Goal: Task Accomplishment & Management: Use online tool/utility

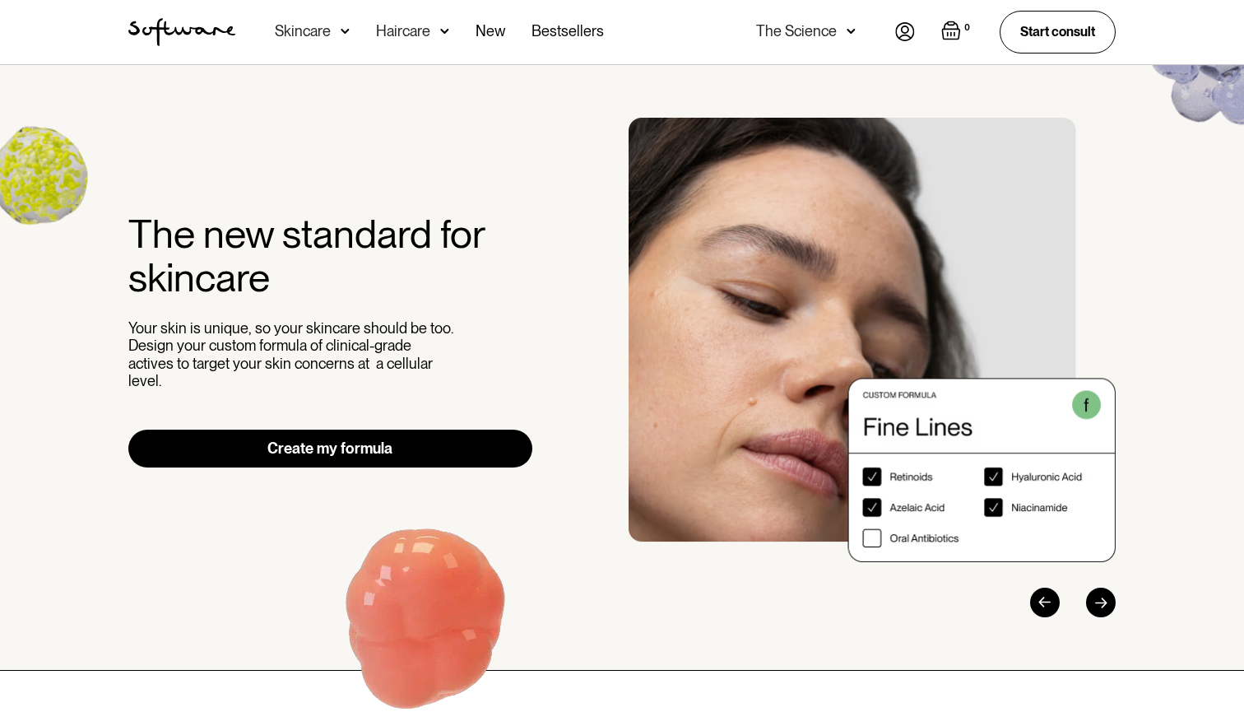
click at [908, 27] on img at bounding box center [905, 31] width 20 height 19
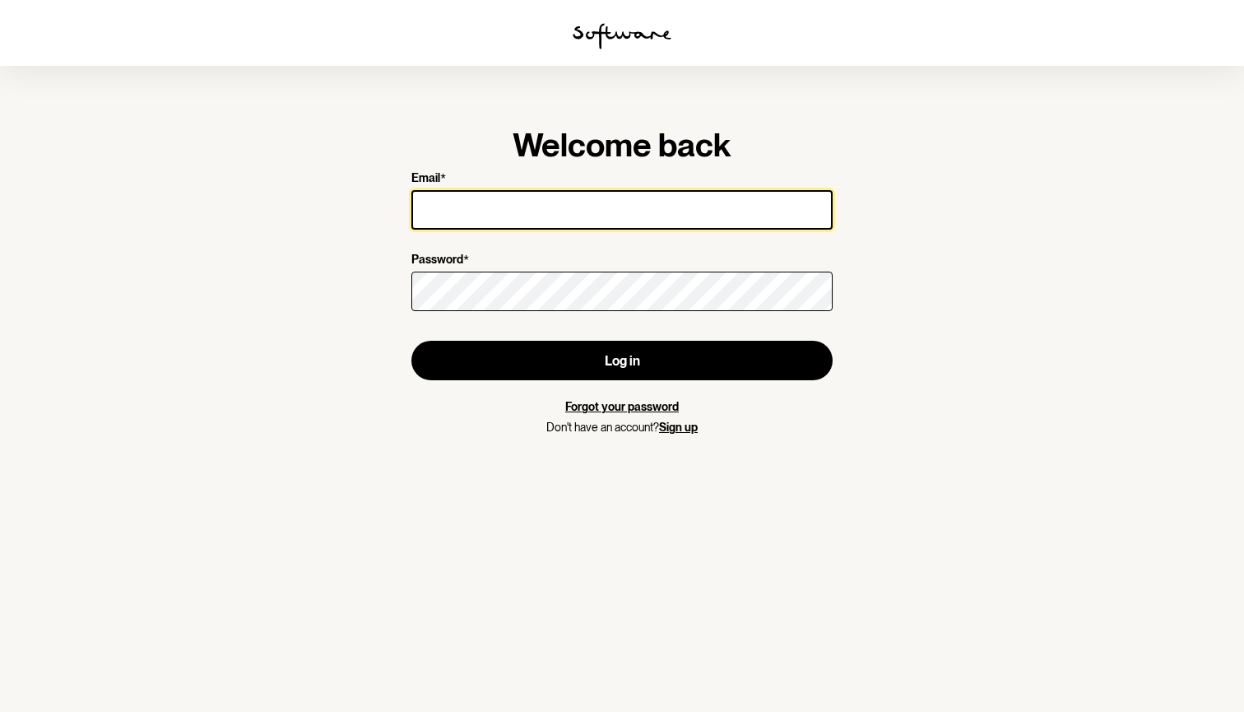
type input "[EMAIL_ADDRESS][DOMAIN_NAME]"
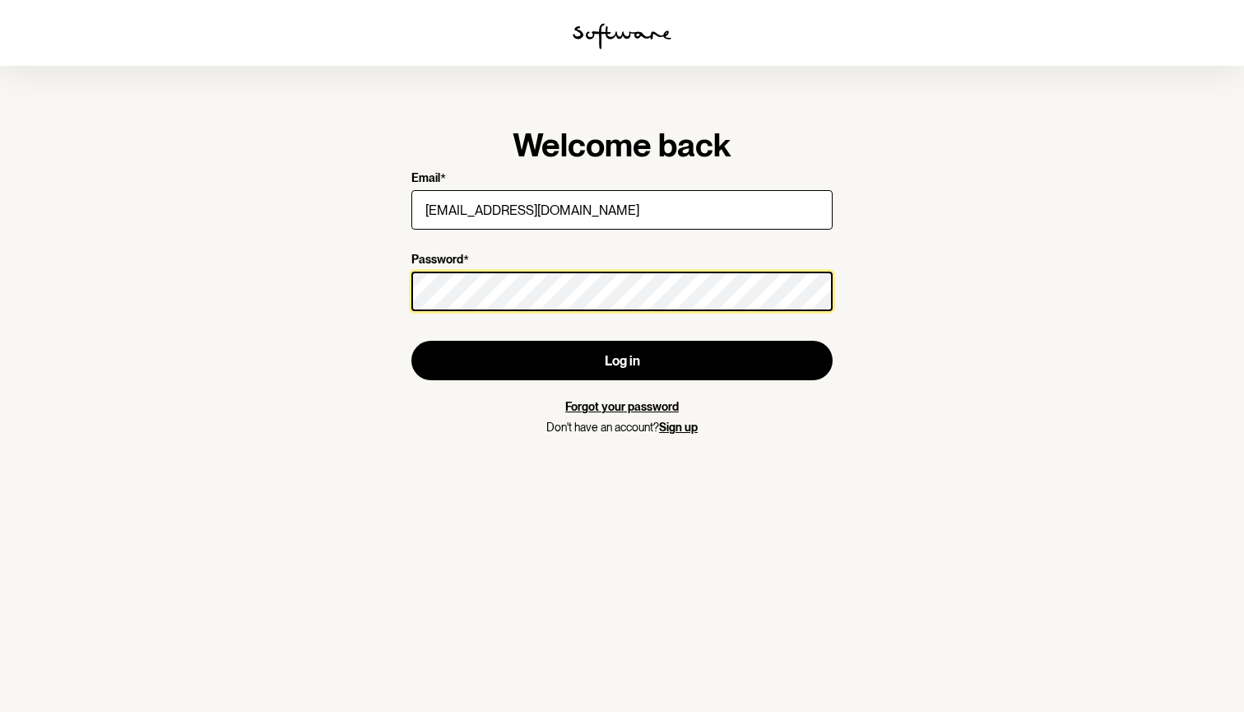
click at [622, 360] on button "Log in" at bounding box center [621, 360] width 421 height 39
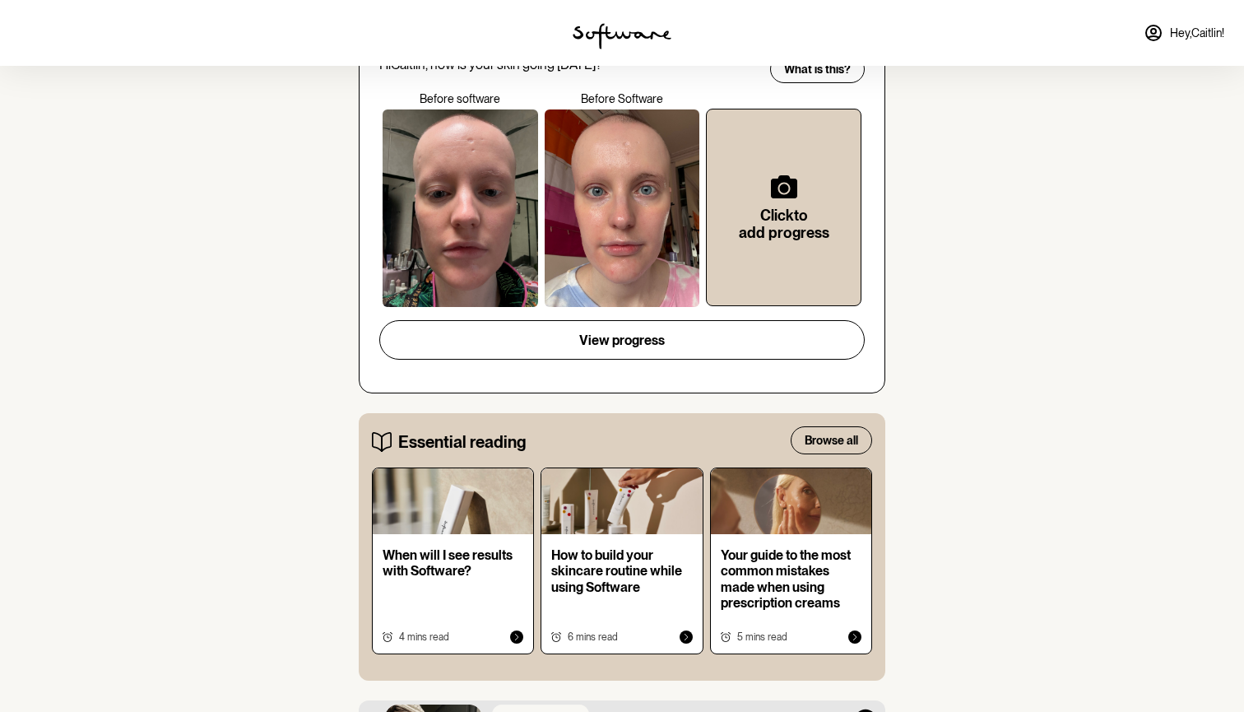
scroll to position [469, 0]
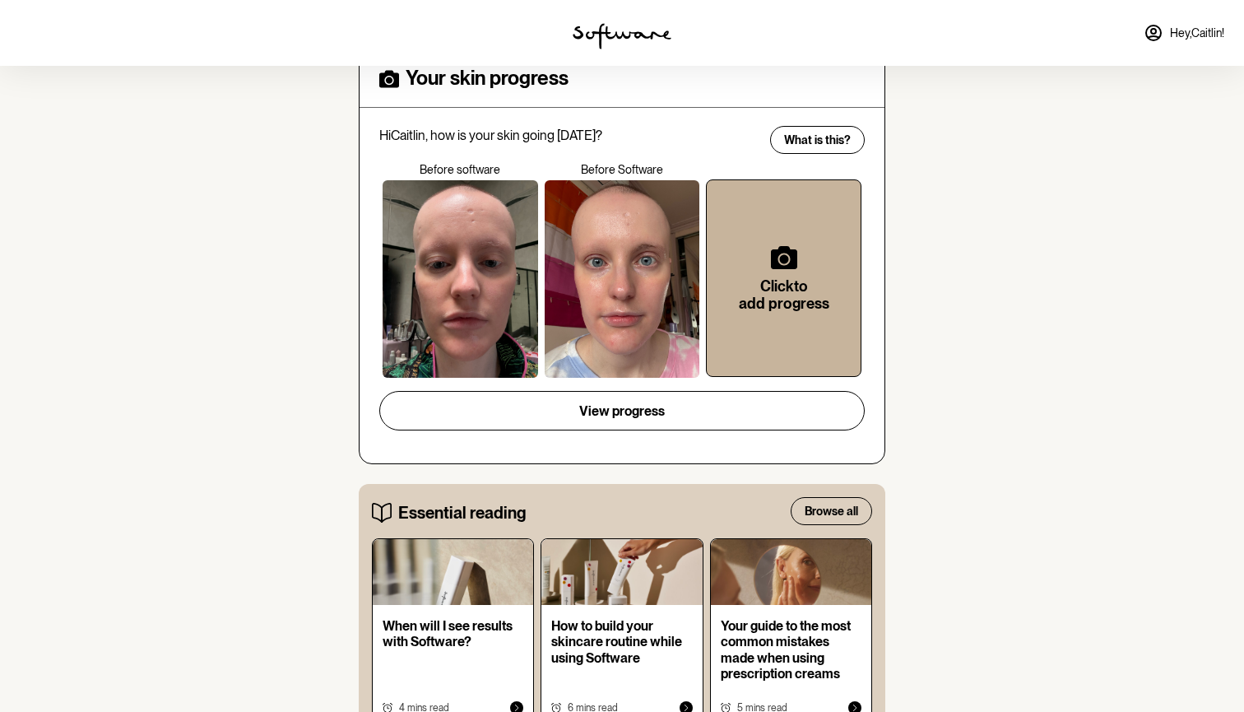
click at [772, 295] on h6 "Click to add progress" at bounding box center [783, 294] width 101 height 35
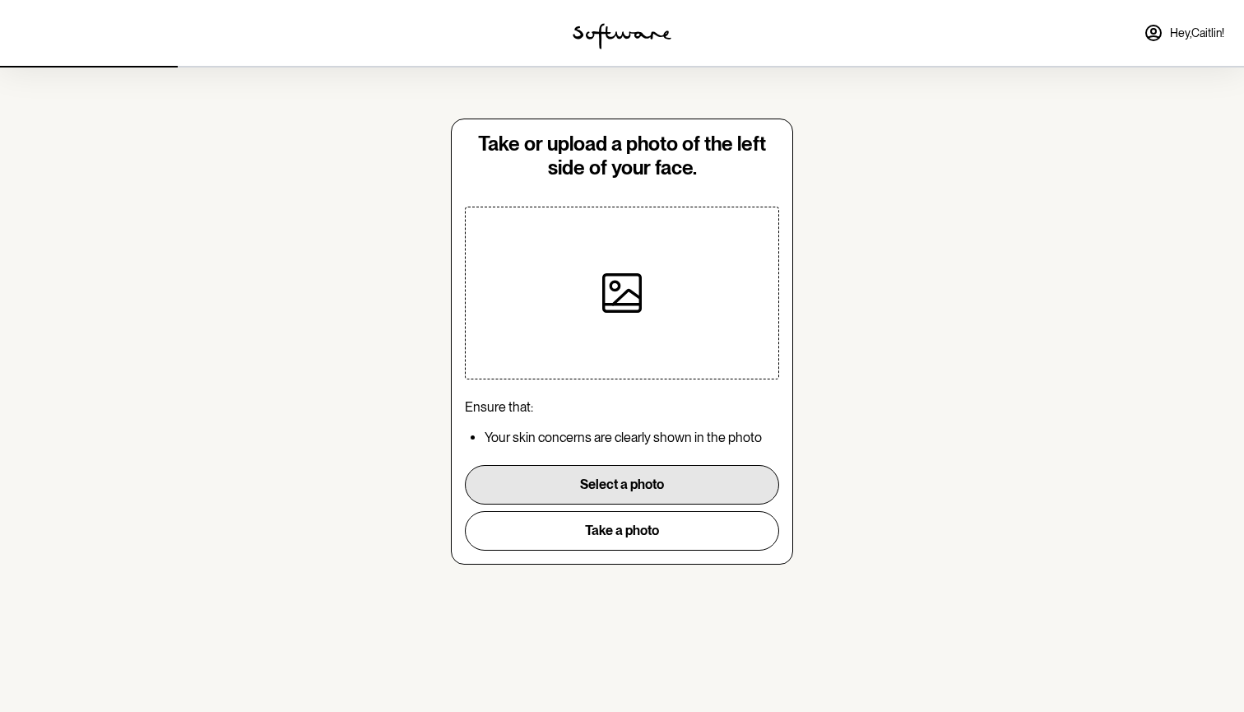
click at [637, 490] on button "Select a photo" at bounding box center [622, 484] width 314 height 39
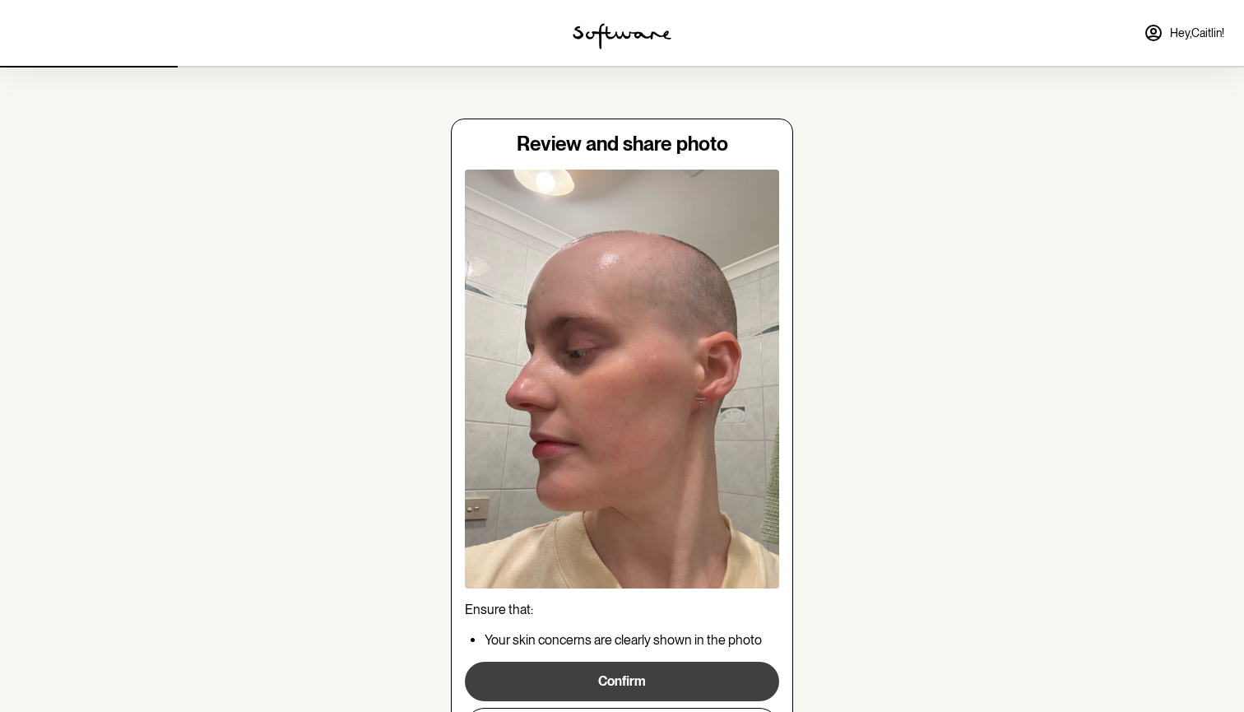
click at [624, 683] on button "Confirm" at bounding box center [622, 681] width 314 height 39
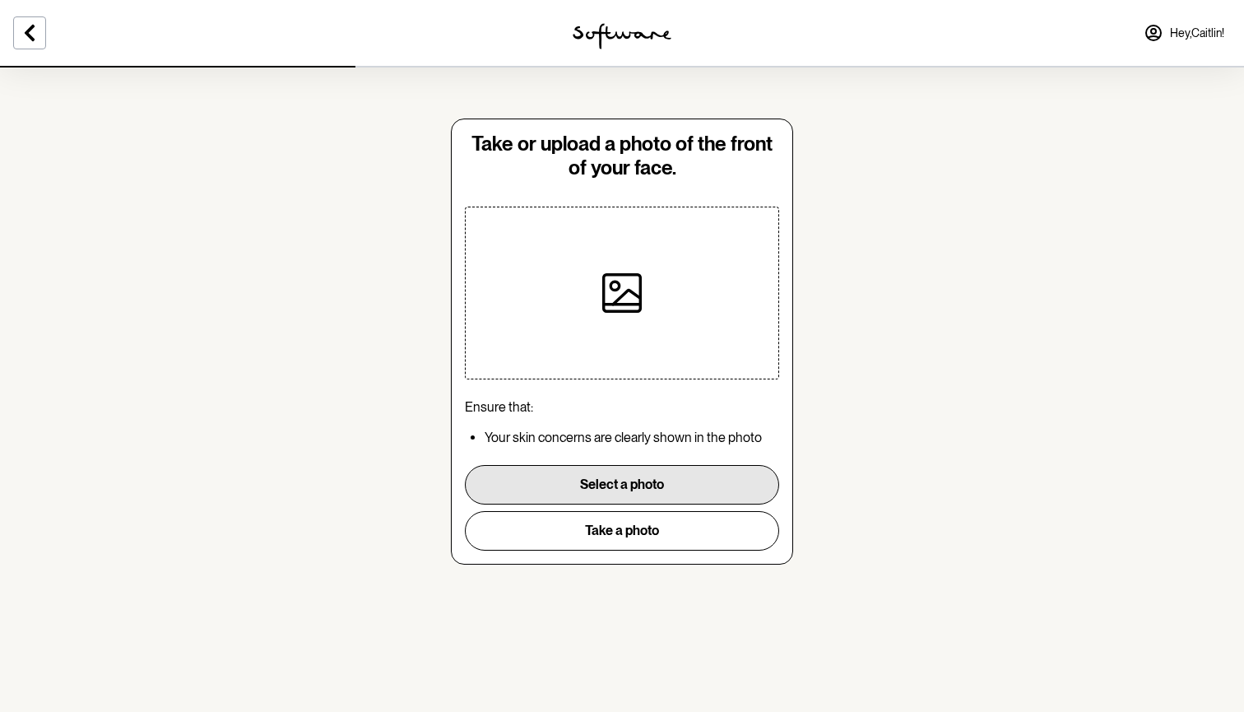
click at [639, 486] on button "Select a photo" at bounding box center [622, 484] width 314 height 39
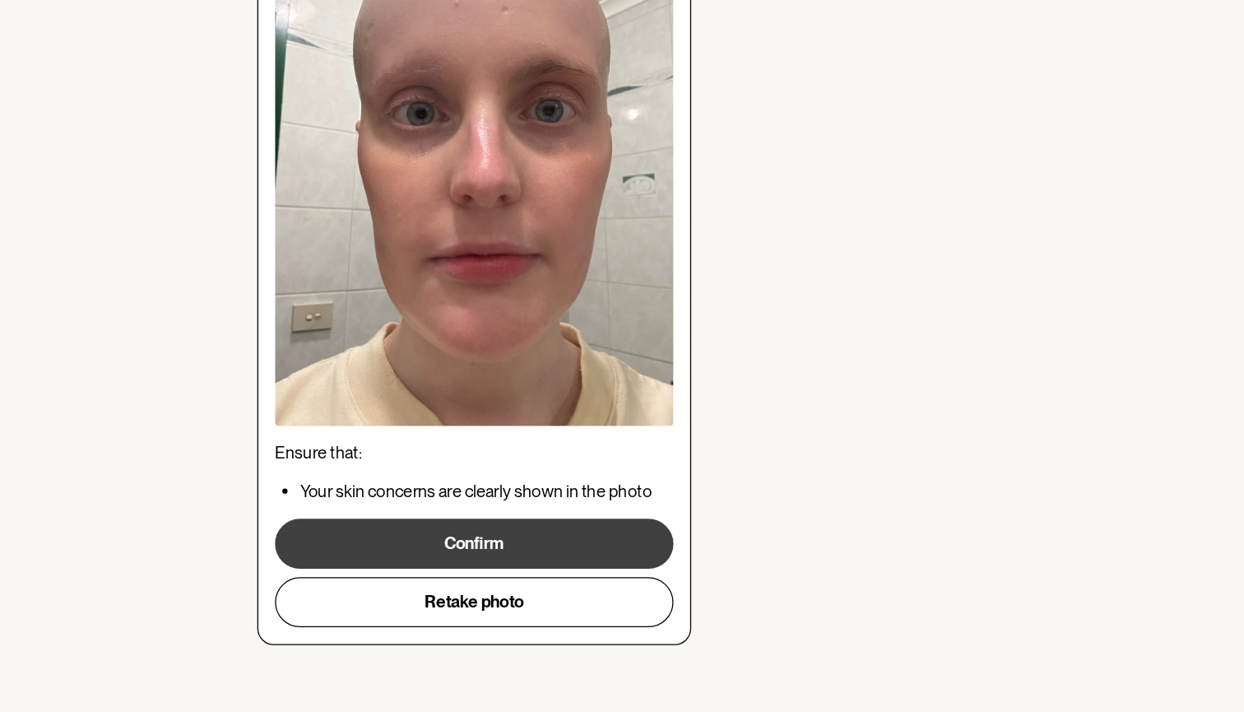
scroll to position [103, 0]
click at [465, 560] on button "Confirm" at bounding box center [622, 579] width 314 height 39
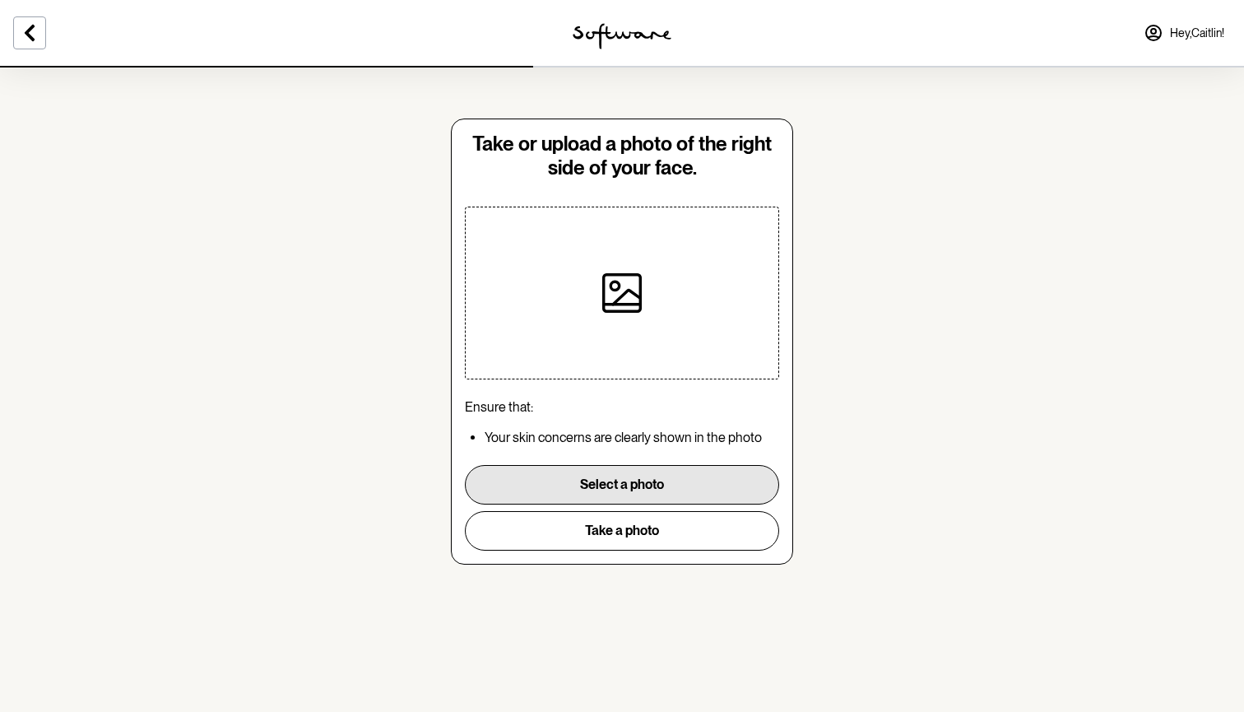
click at [653, 483] on button "Select a photo" at bounding box center [622, 484] width 314 height 39
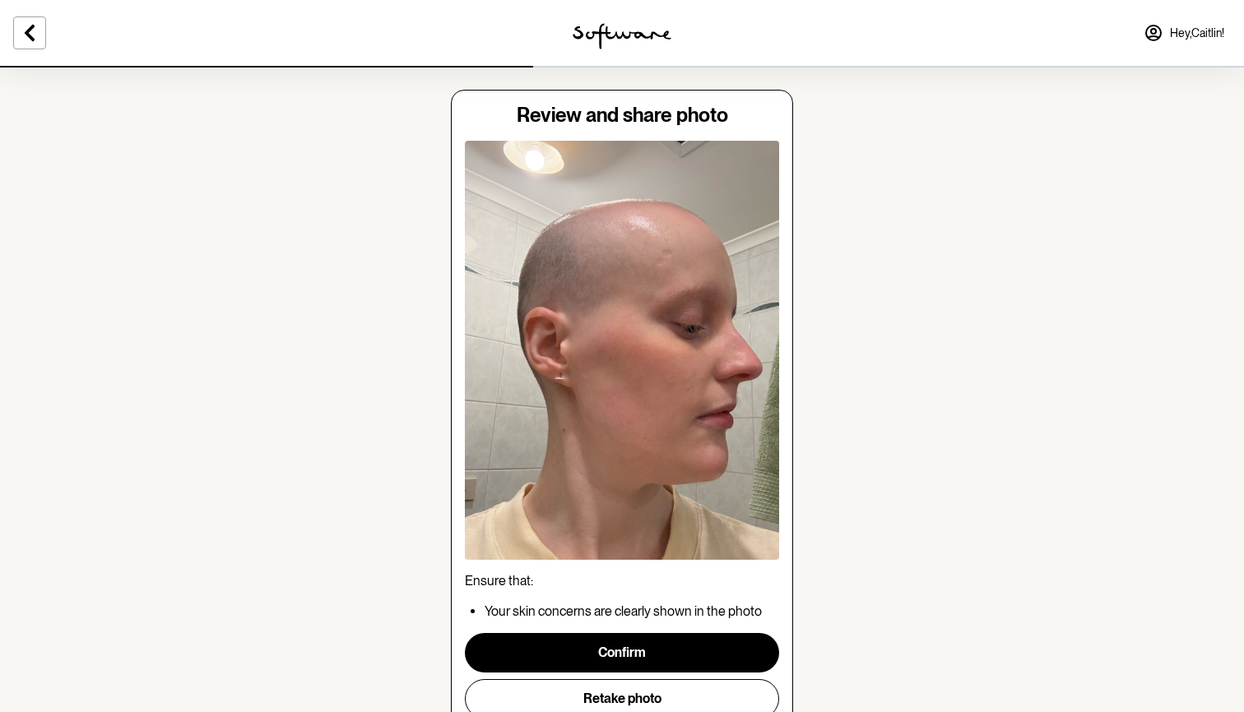
scroll to position [72, 0]
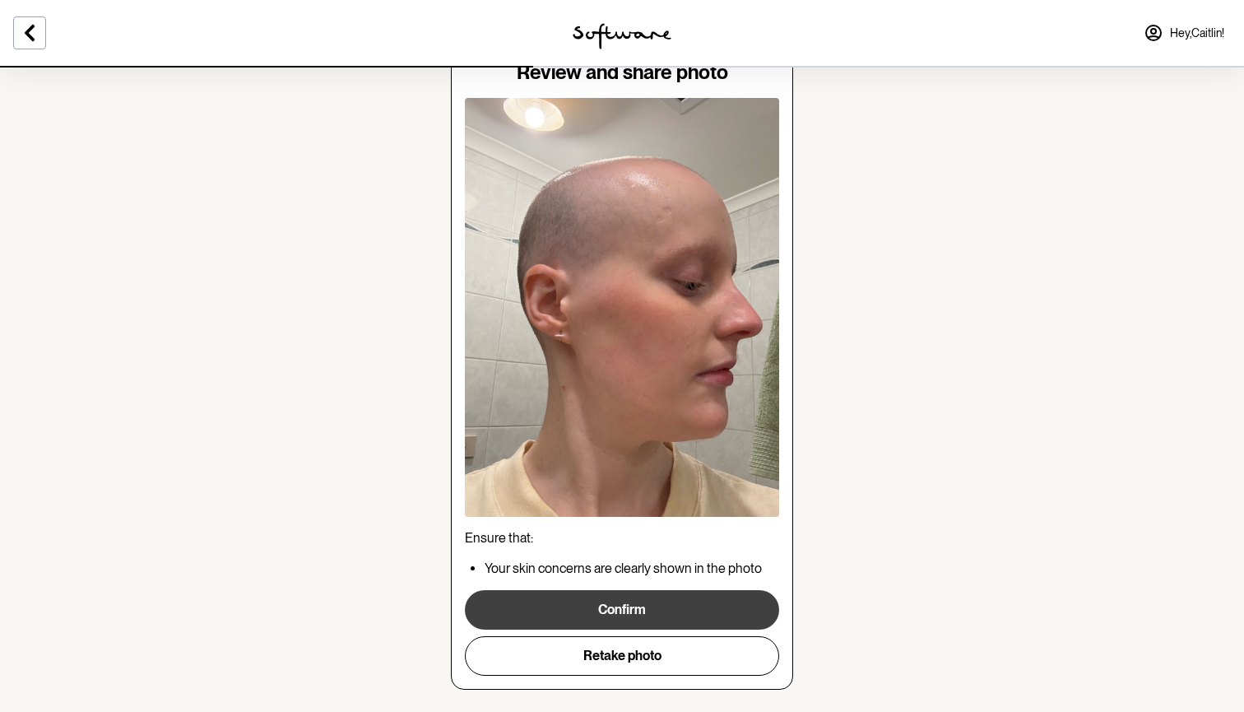
click at [611, 606] on button "Confirm" at bounding box center [622, 609] width 314 height 39
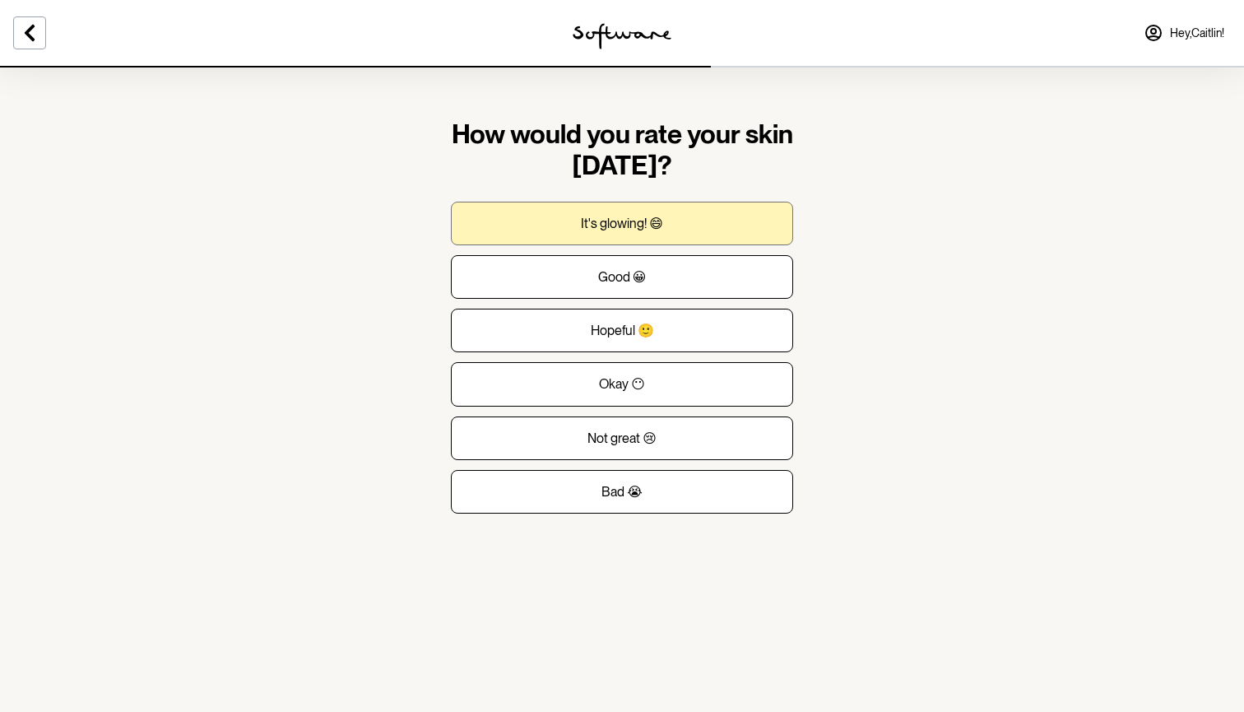
click at [727, 229] on button "It's glowing! 😄" at bounding box center [622, 224] width 342 height 44
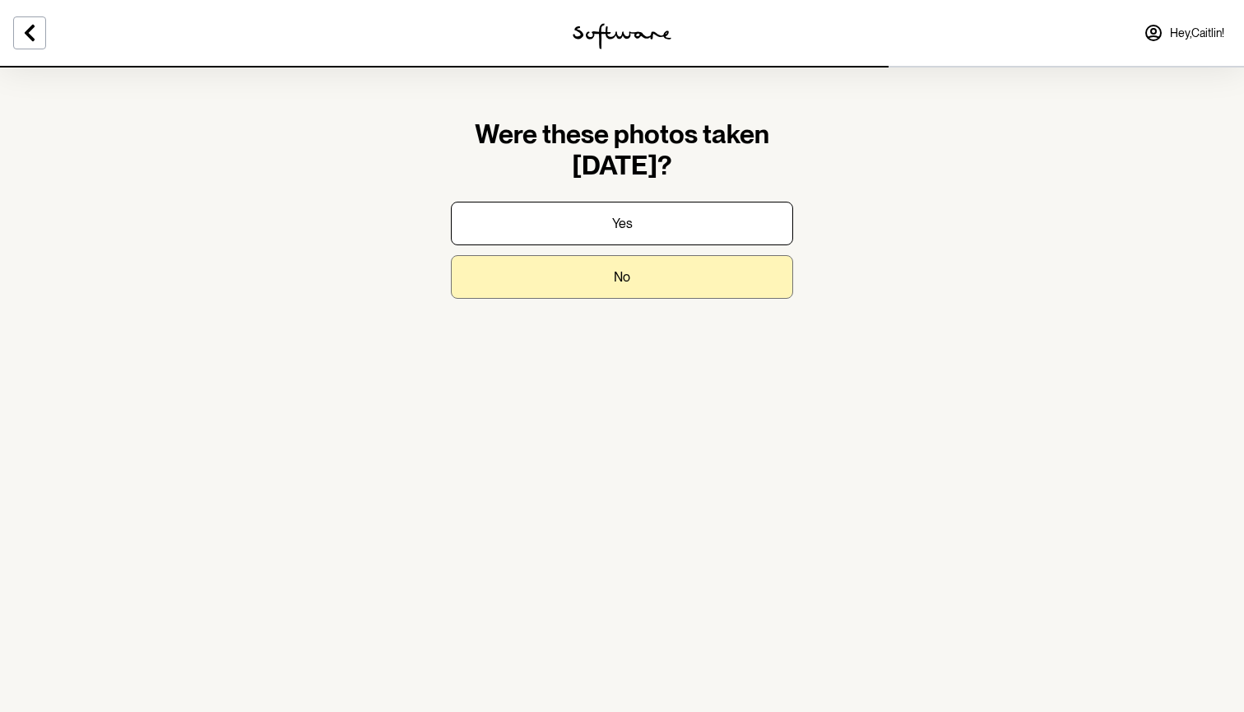
click at [677, 287] on button "No" at bounding box center [622, 277] width 342 height 44
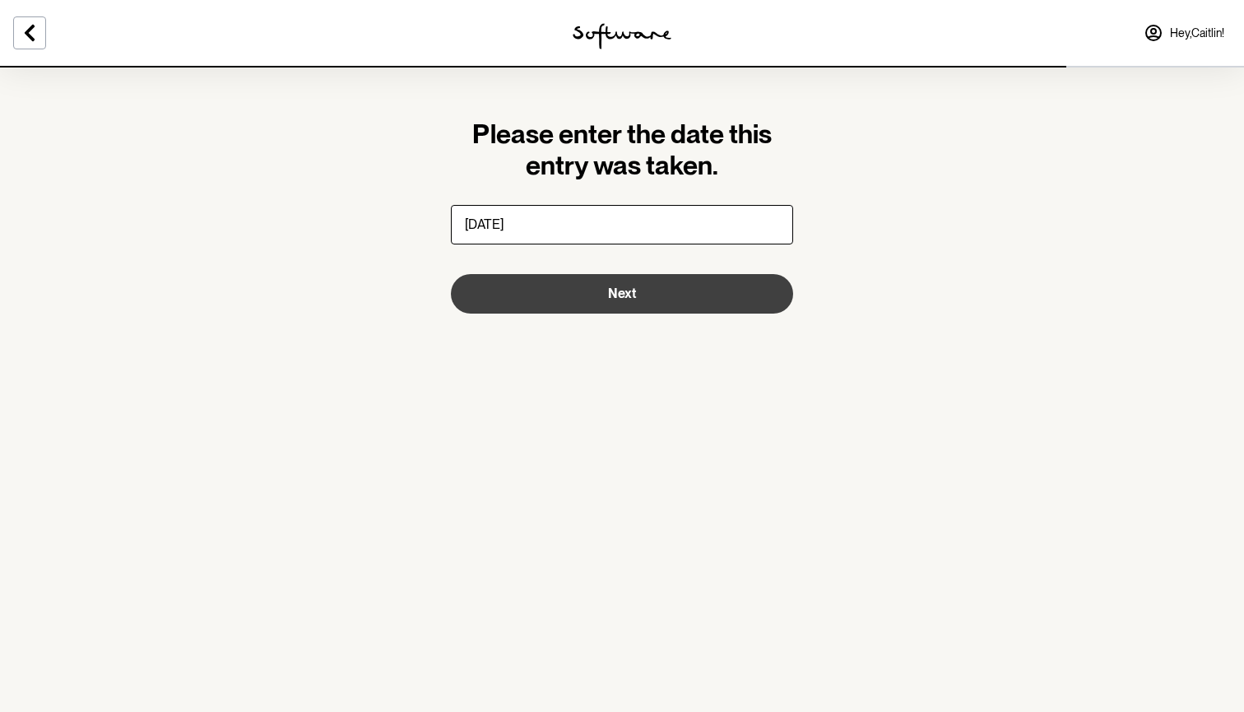
type input "08/09/2025"
click at [685, 284] on button "Next" at bounding box center [622, 293] width 342 height 39
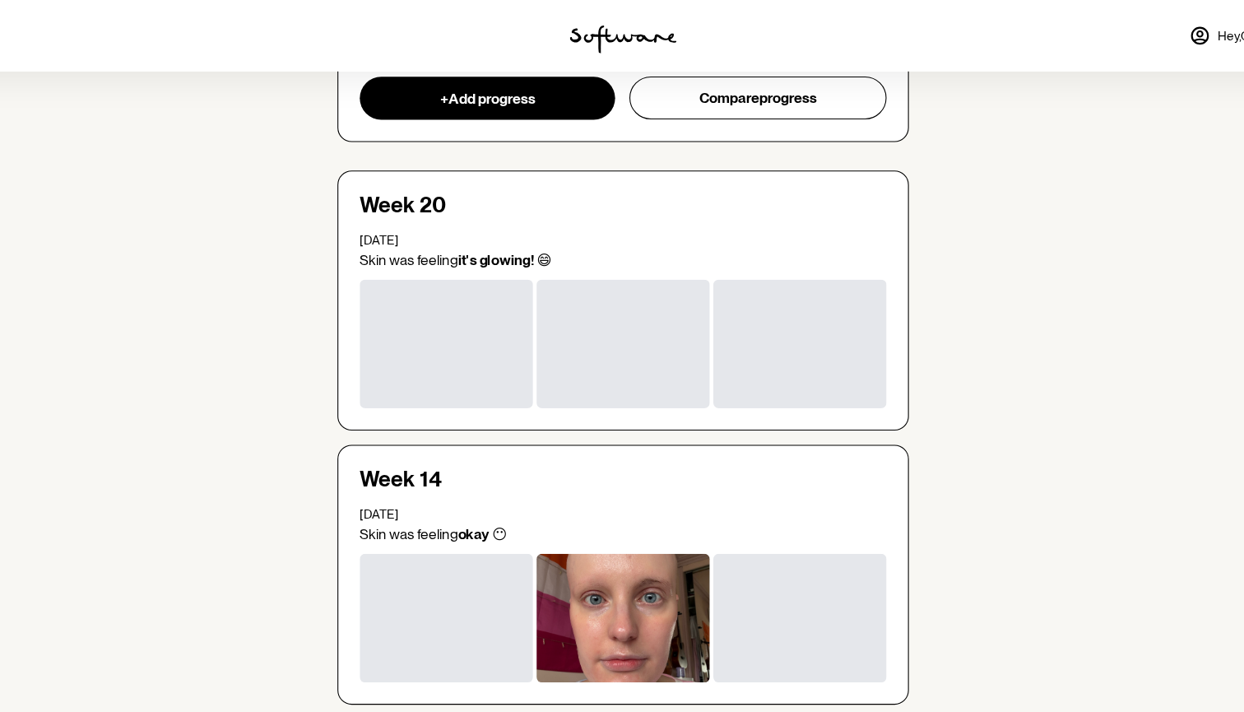
scroll to position [179, 0]
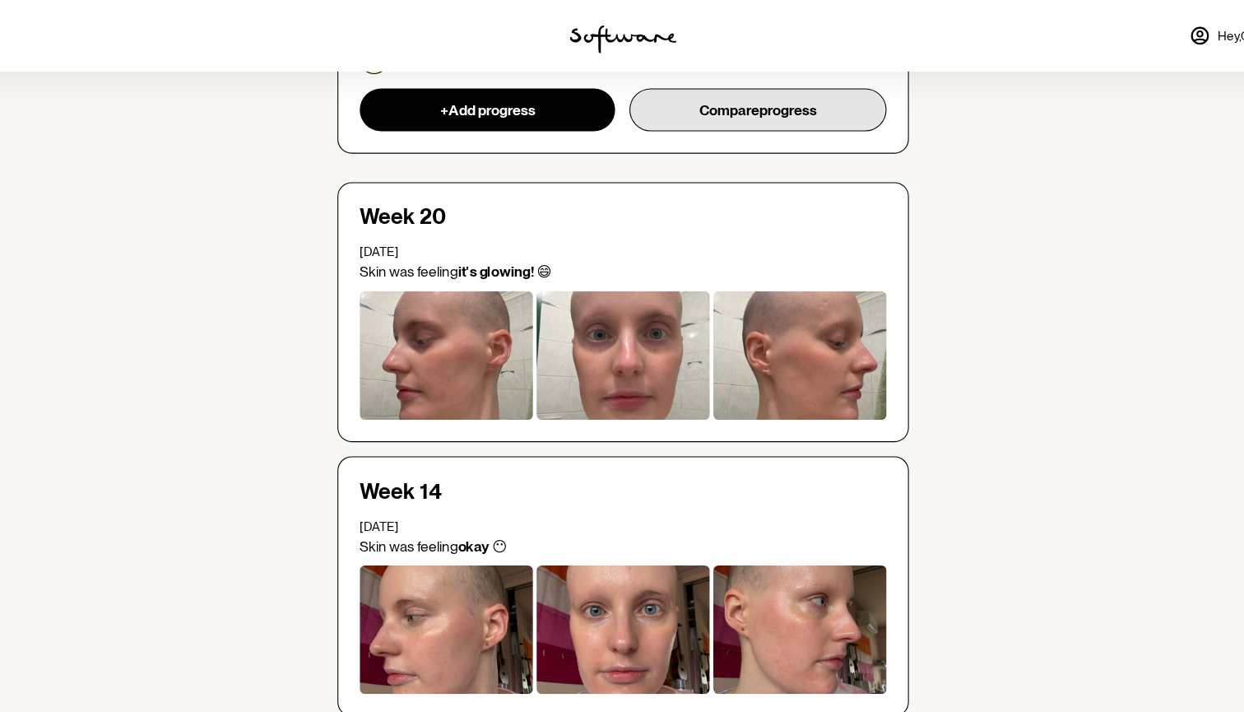
click at [740, 109] on button "Compare progress" at bounding box center [746, 100] width 237 height 39
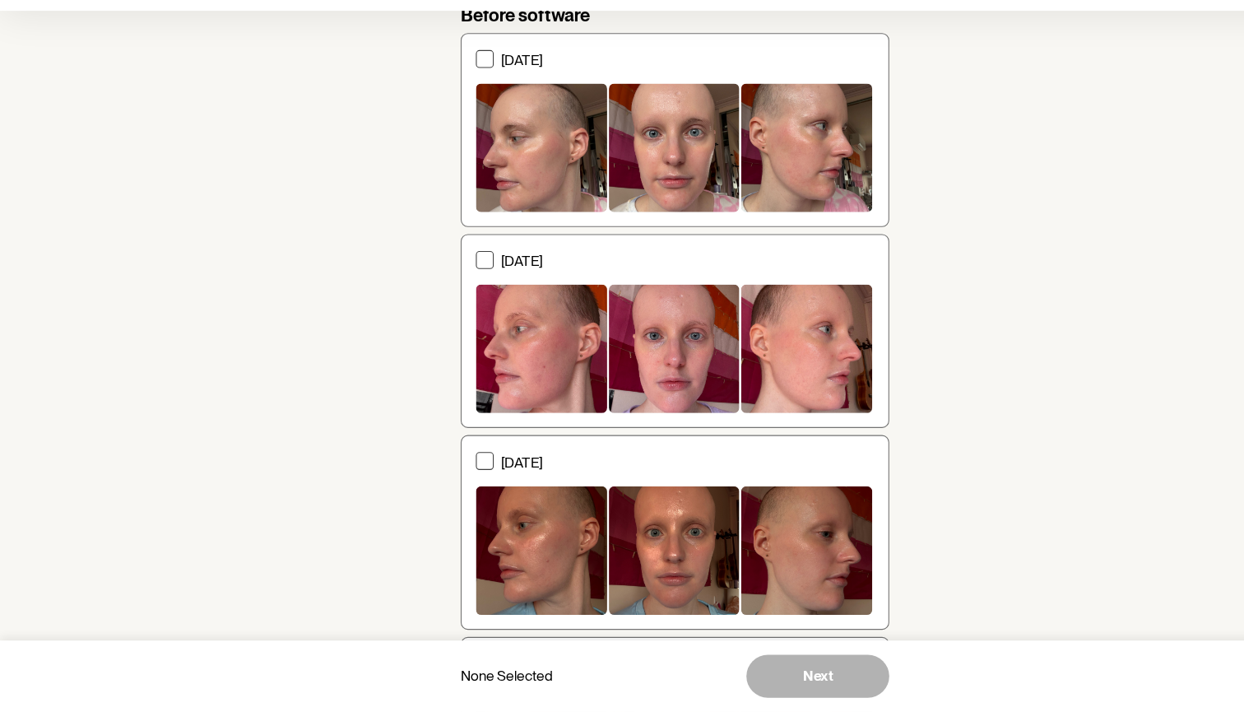
scroll to position [465, 0]
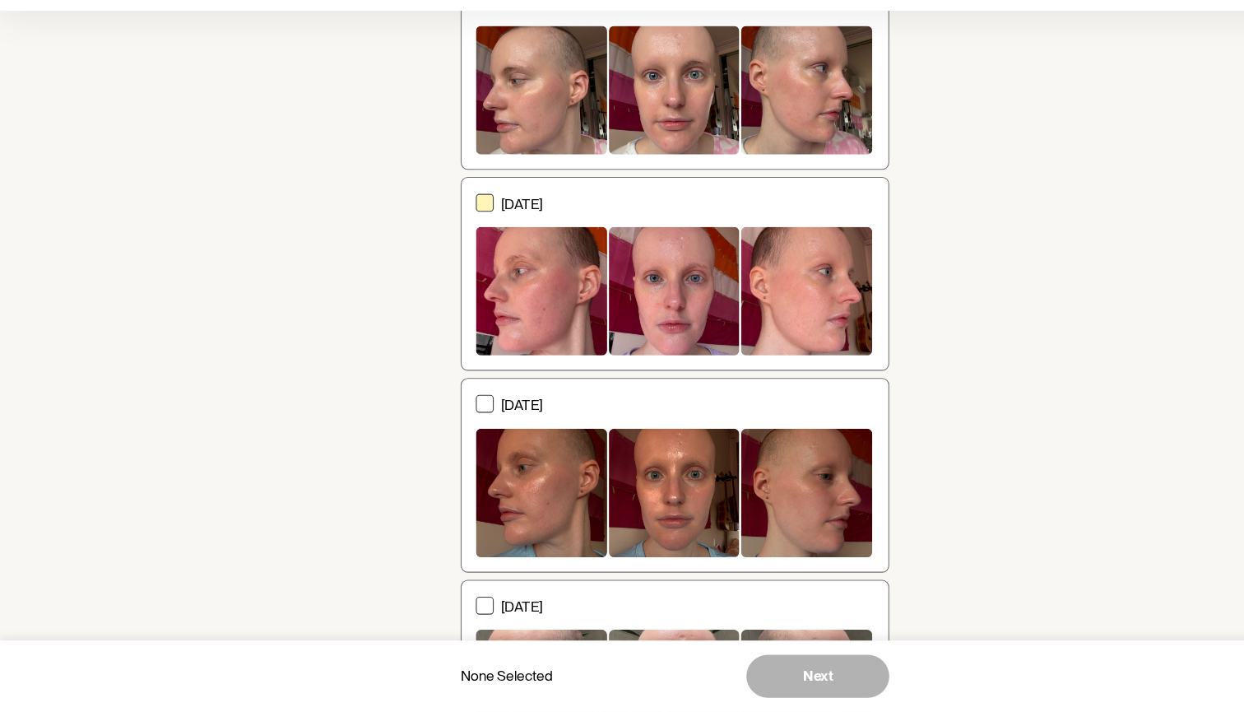
click at [712, 265] on div at bounding box center [743, 324] width 121 height 118
click at [439, 308] on input "21 May 2025" at bounding box center [438, 308] width 1 height 1
checkbox input "true"
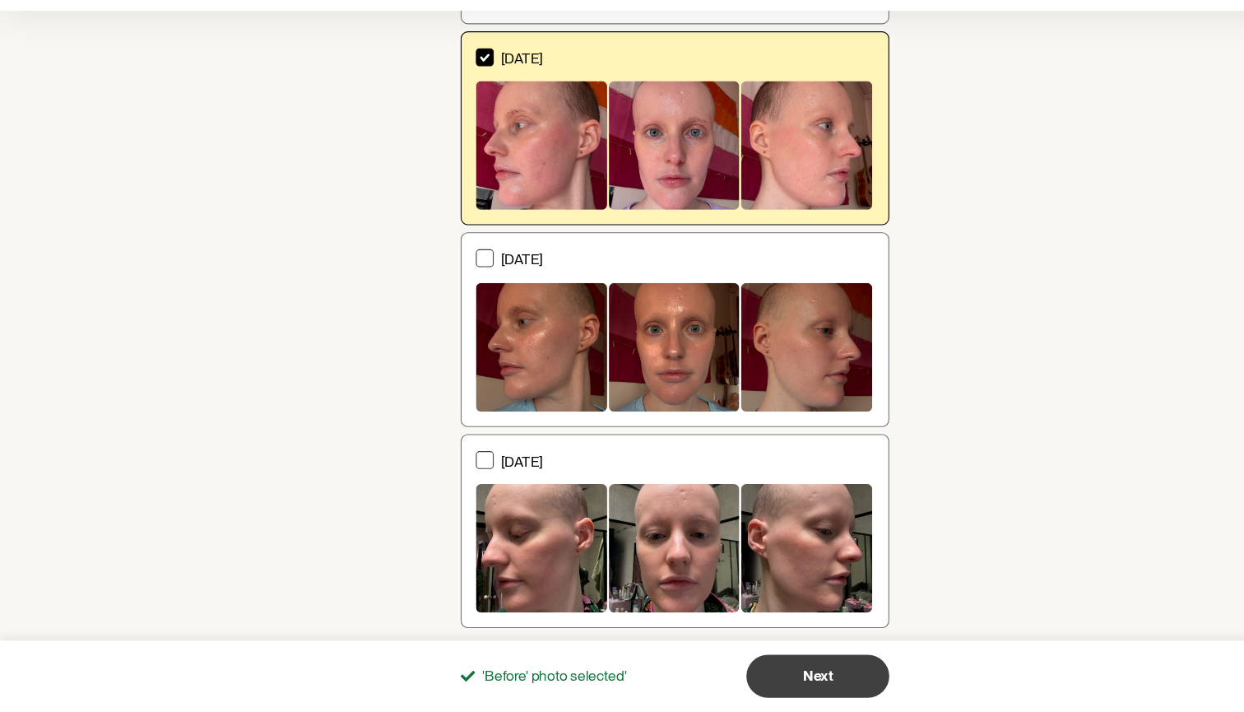
scroll to position [599, 0]
click at [759, 659] on button "Next" at bounding box center [754, 678] width 132 height 39
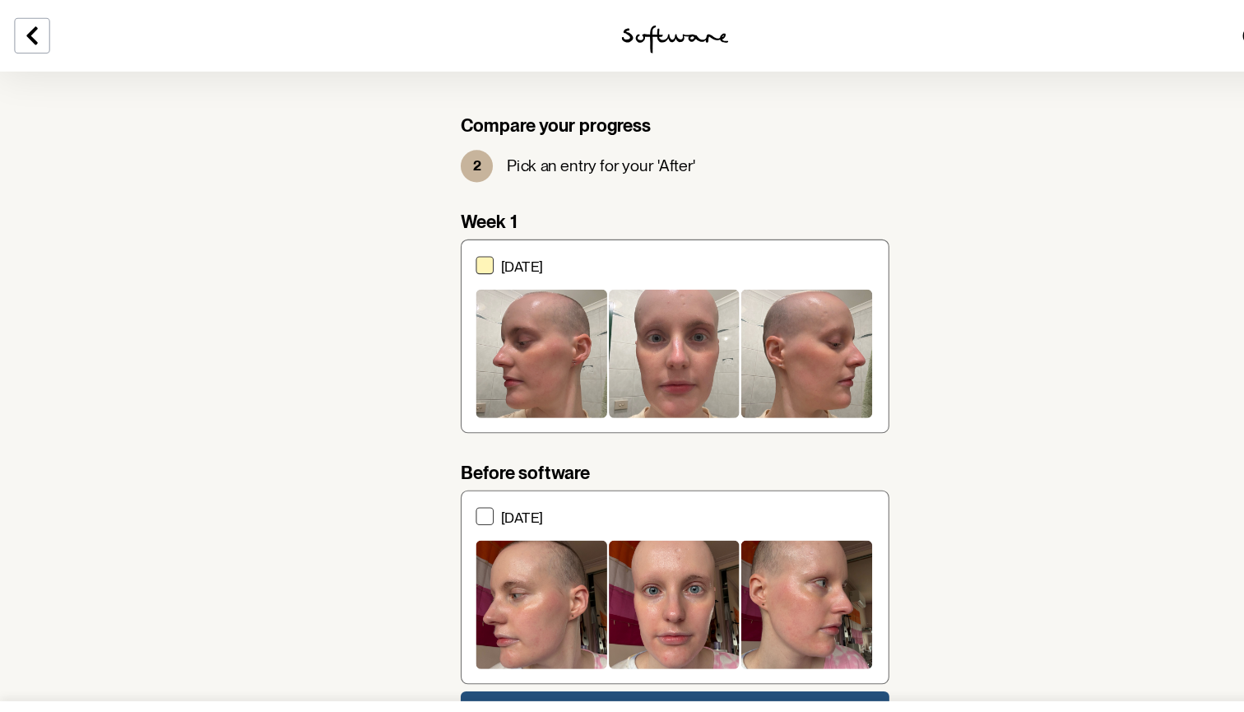
click at [601, 349] on div at bounding box center [621, 326] width 121 height 118
click at [439, 310] on input "08 September 2025" at bounding box center [438, 309] width 1 height 1
checkbox input "true"
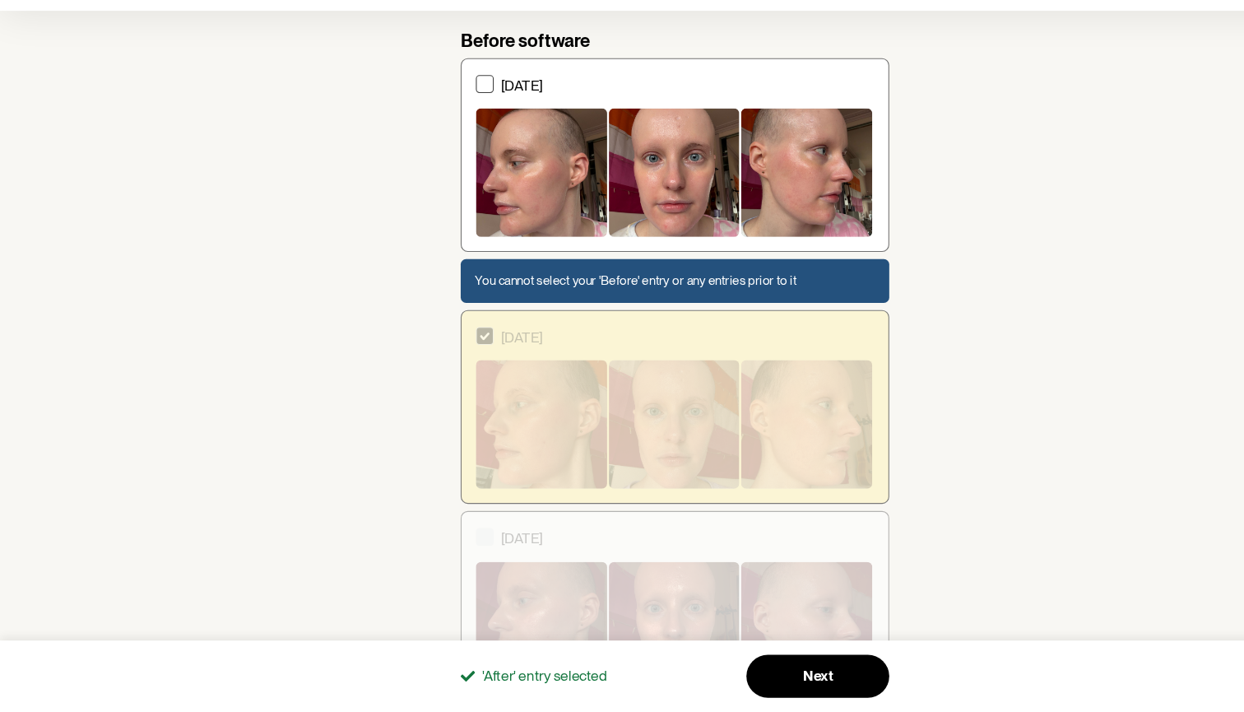
scroll to position [348, 0]
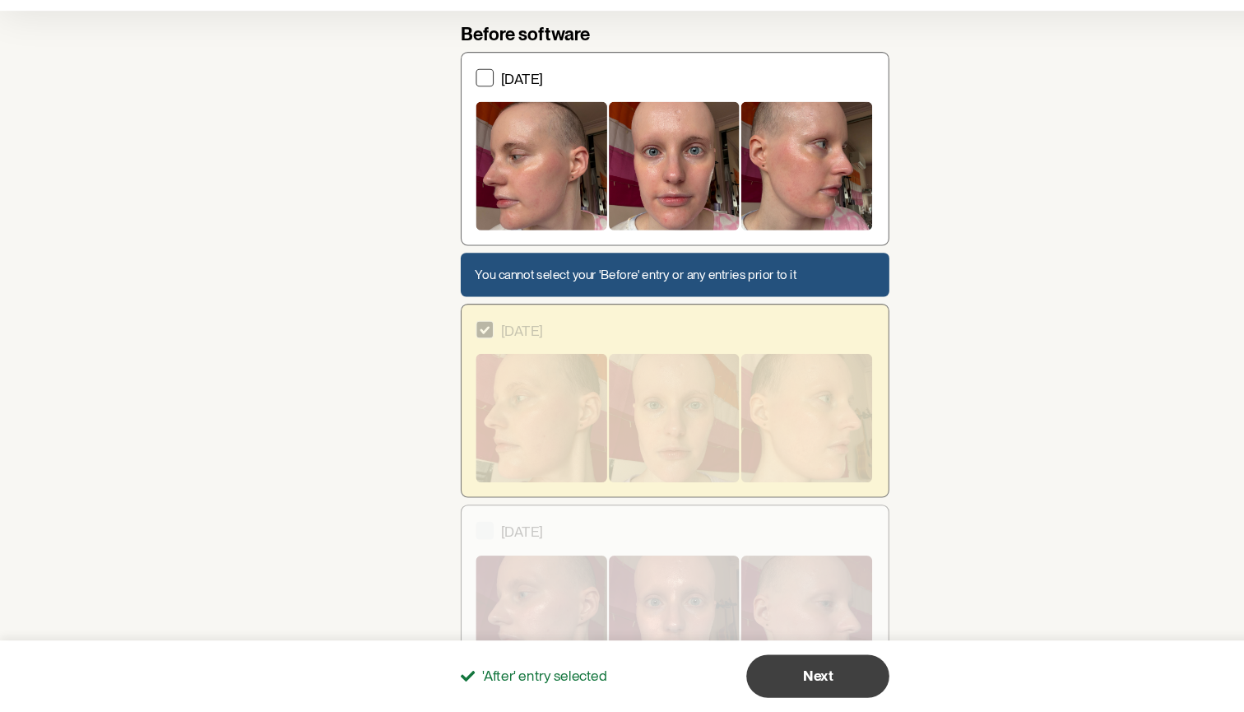
click at [743, 671] on span "Next" at bounding box center [754, 679] width 28 height 16
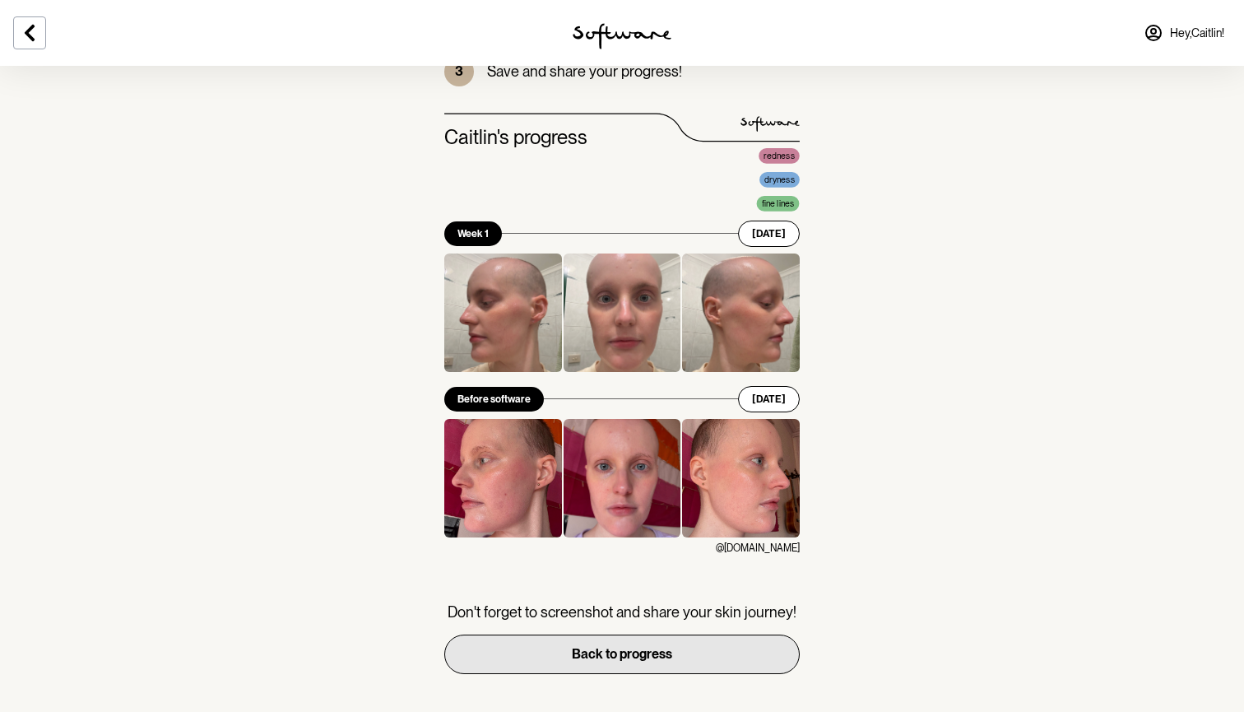
scroll to position [81, 0]
click at [638, 652] on span "Back to progress" at bounding box center [622, 655] width 100 height 16
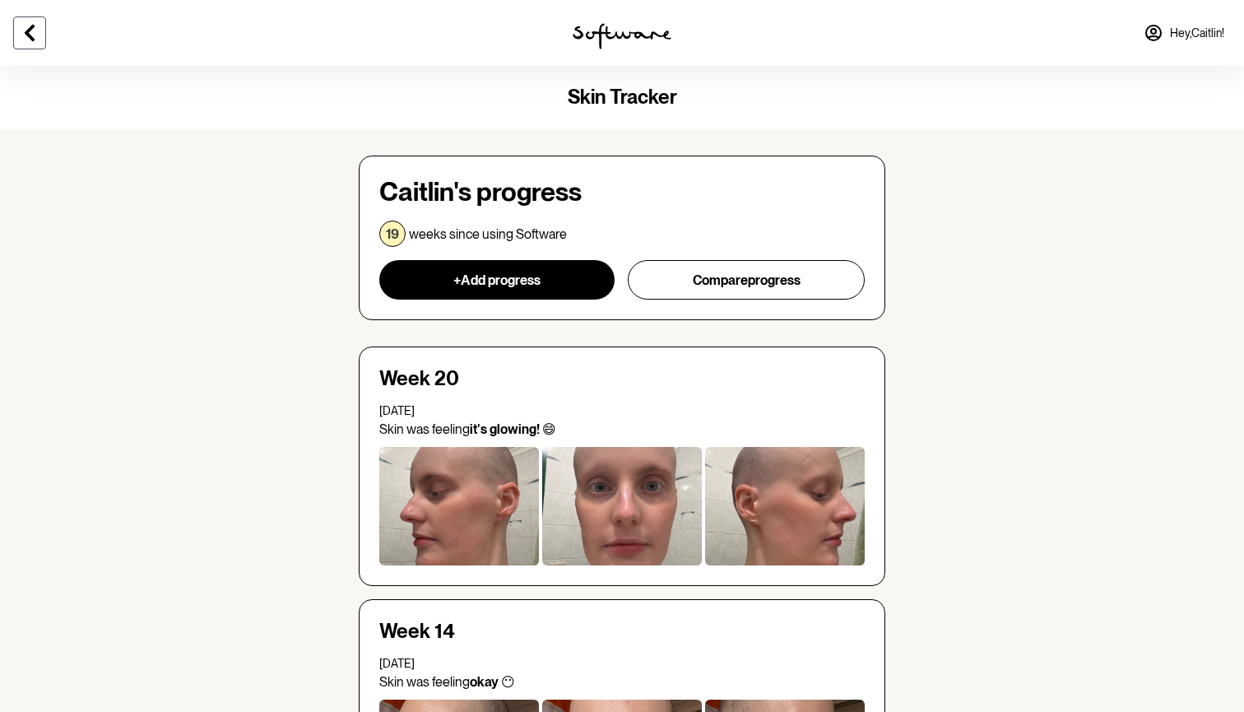
click at [42, 25] on button at bounding box center [29, 32] width 33 height 33
click at [30, 39] on icon at bounding box center [30, 33] width 10 height 16
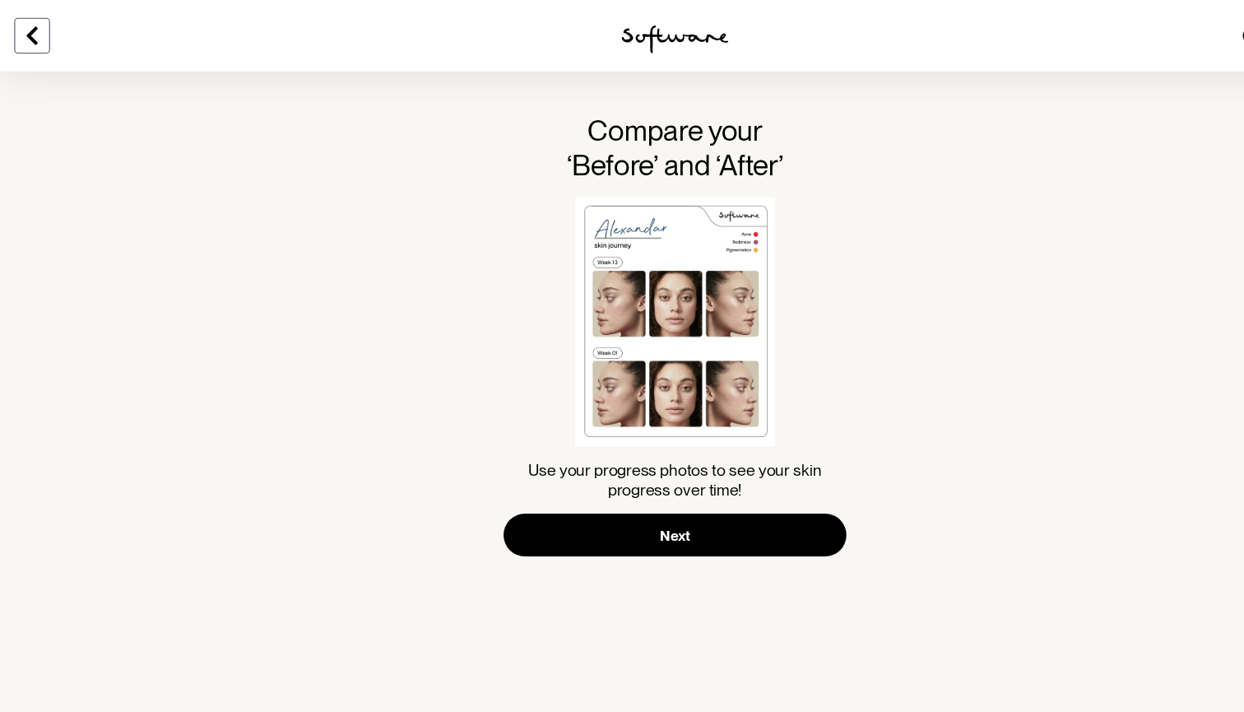
click at [29, 35] on icon at bounding box center [30, 33] width 10 height 16
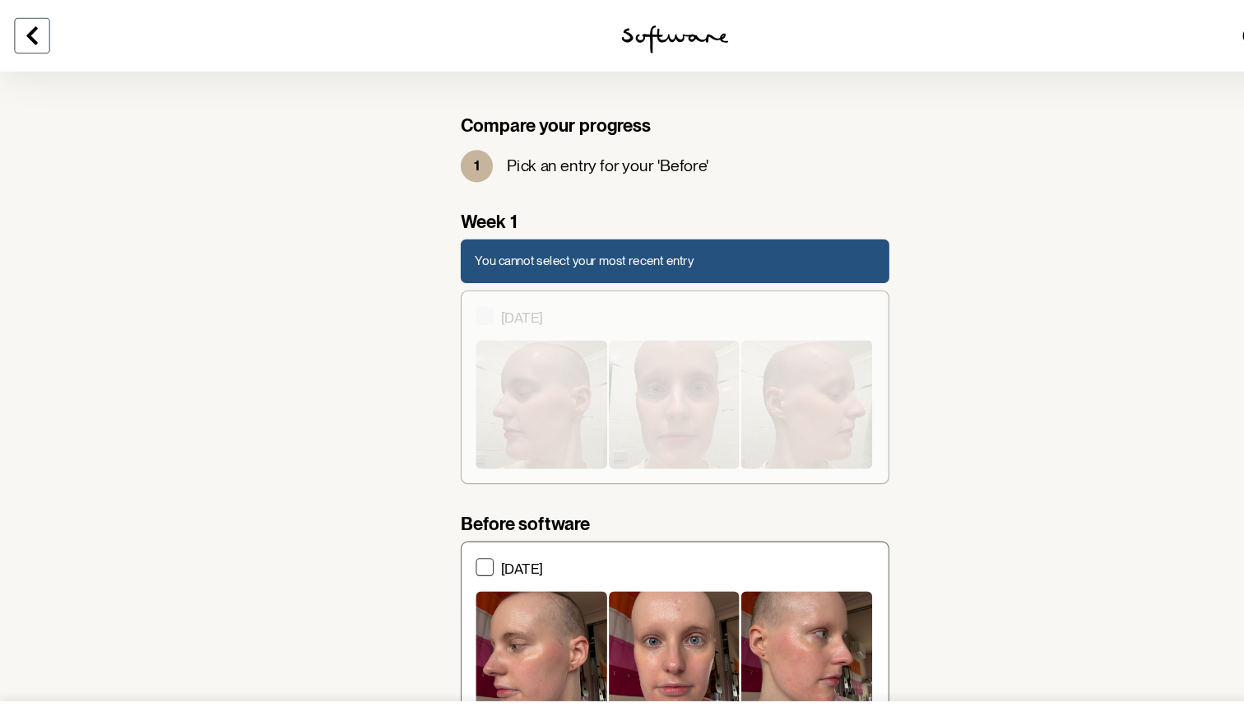
click at [34, 41] on icon at bounding box center [30, 33] width 20 height 20
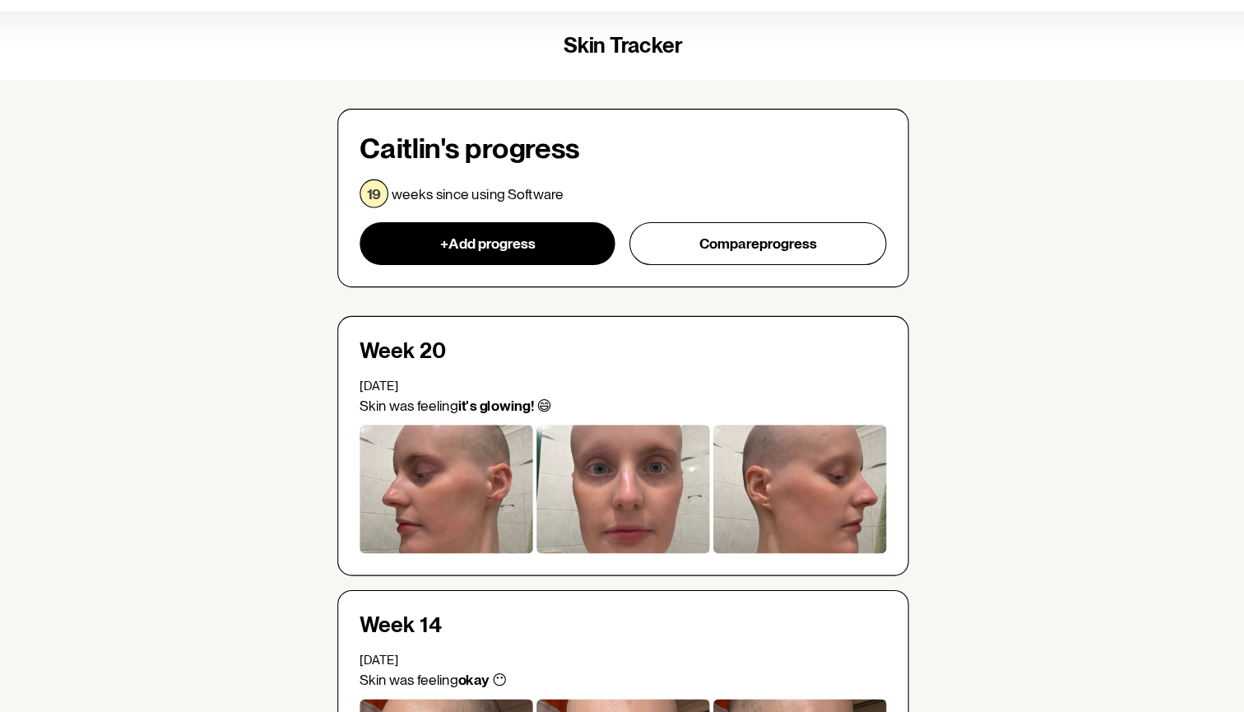
click at [34, 86] on h4 "Skin Tracker" at bounding box center [622, 98] width 1244 height 24
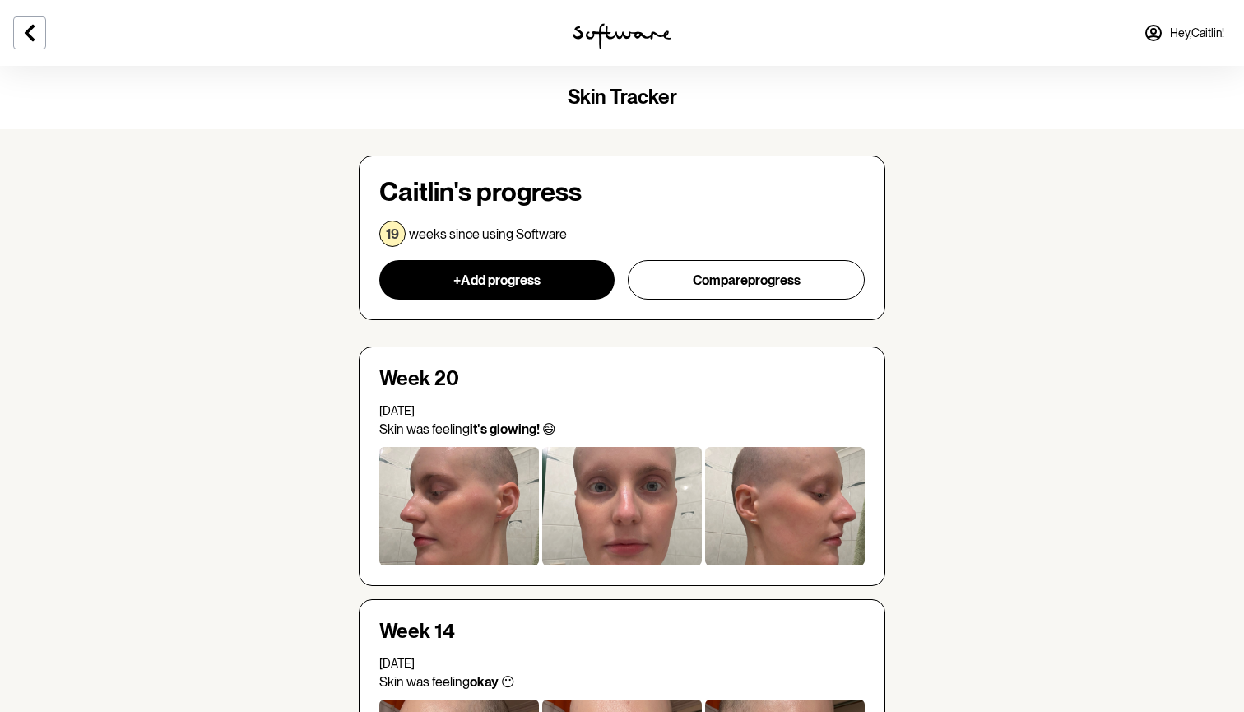
click at [1154, 36] on icon at bounding box center [1153, 33] width 15 height 15
